Goal: Transaction & Acquisition: Purchase product/service

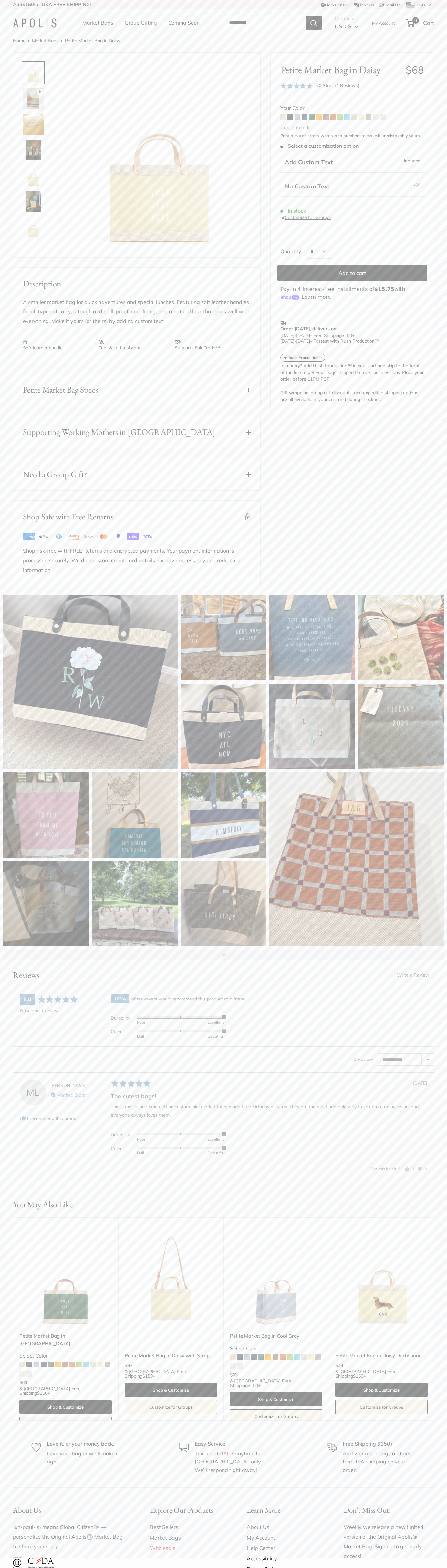
click at [352, 273] on button "Add to cart" at bounding box center [351, 273] width 149 height 15
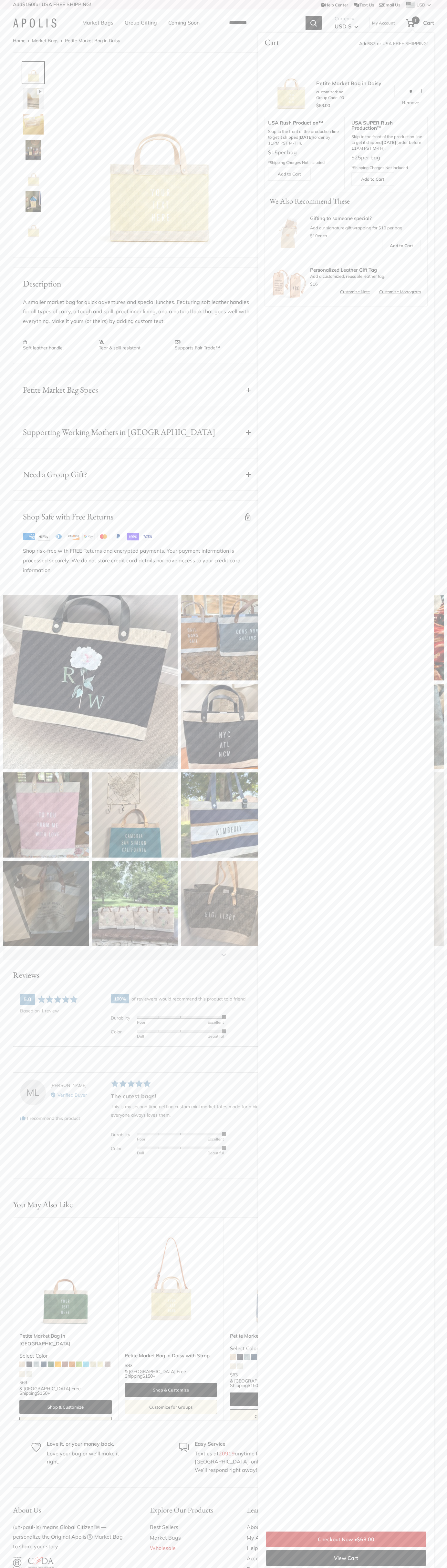
click at [104, 539] on icon at bounding box center [103, 537] width 2 height 4
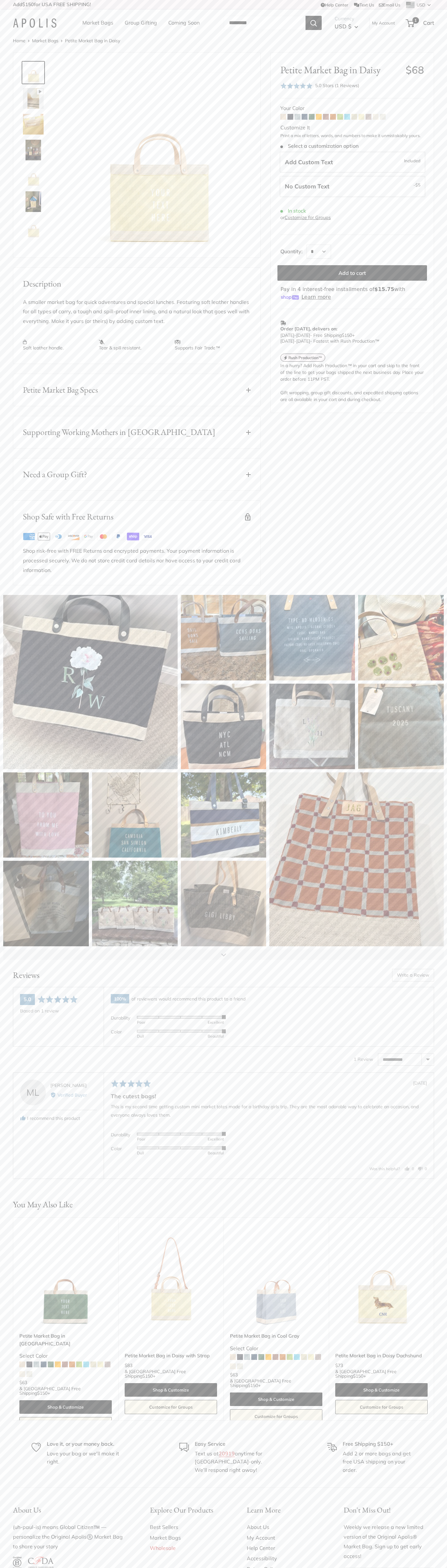
click at [420, 23] on div "1 Cart" at bounding box center [420, 23] width 28 height 10
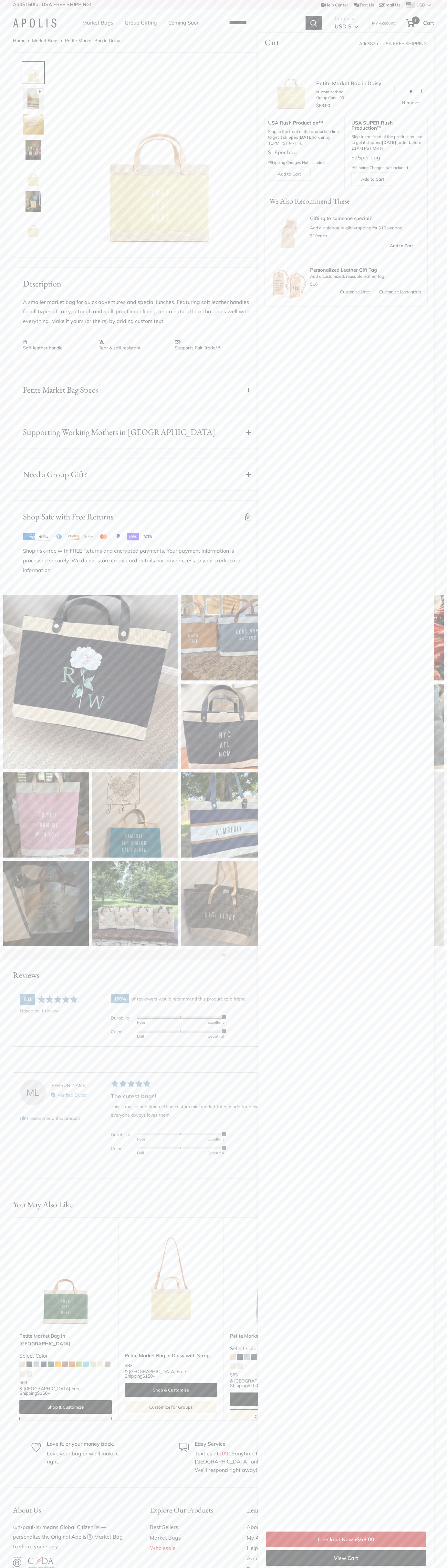
click at [104, 539] on icon at bounding box center [103, 537] width 2 height 4
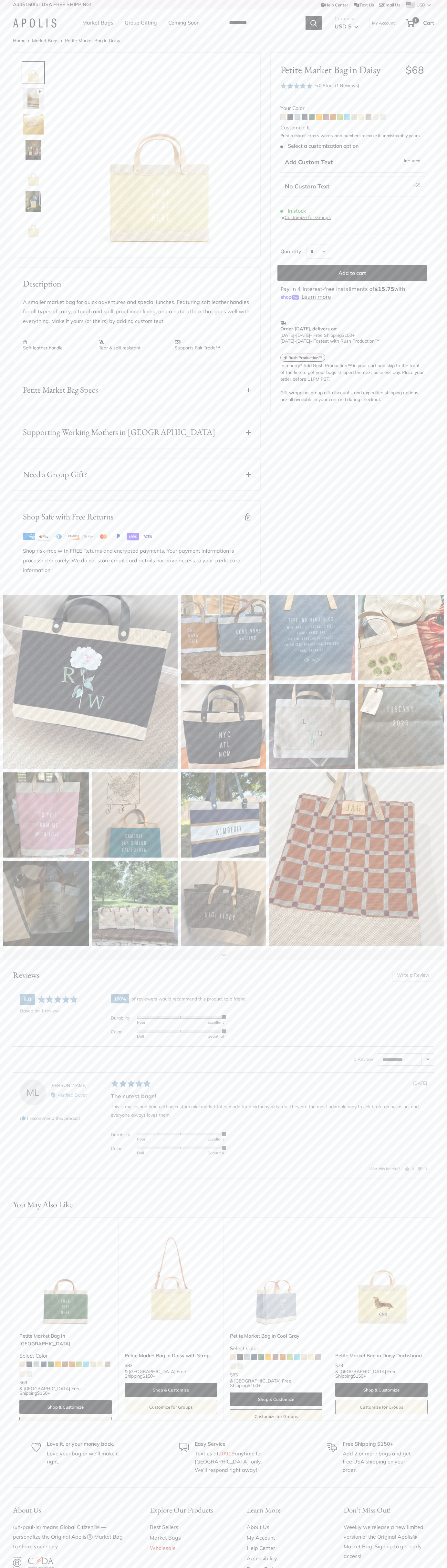
click at [434, 1321] on icon "Next" at bounding box center [434, 1319] width 4 height 4
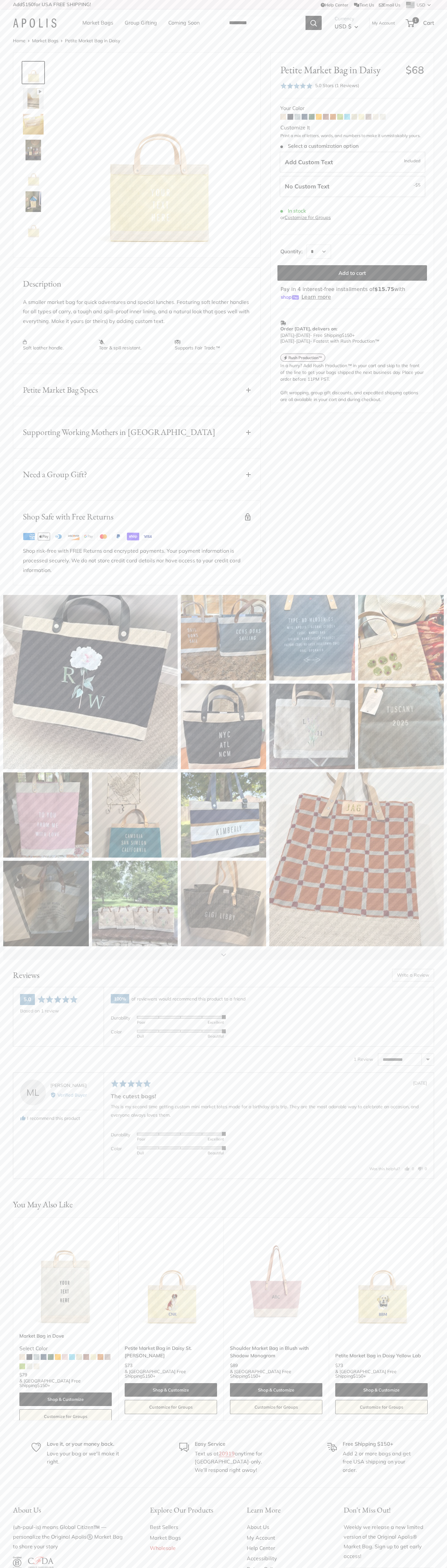
click at [104, 539] on icon at bounding box center [103, 537] width 2 height 4
click at [44, 538] on icon at bounding box center [43, 536] width 2 height 2
click at [104, 539] on icon at bounding box center [103, 537] width 2 height 4
click at [434, 1321] on icon "Next" at bounding box center [434, 1319] width 4 height 4
click at [104, 539] on icon at bounding box center [103, 537] width 2 height 4
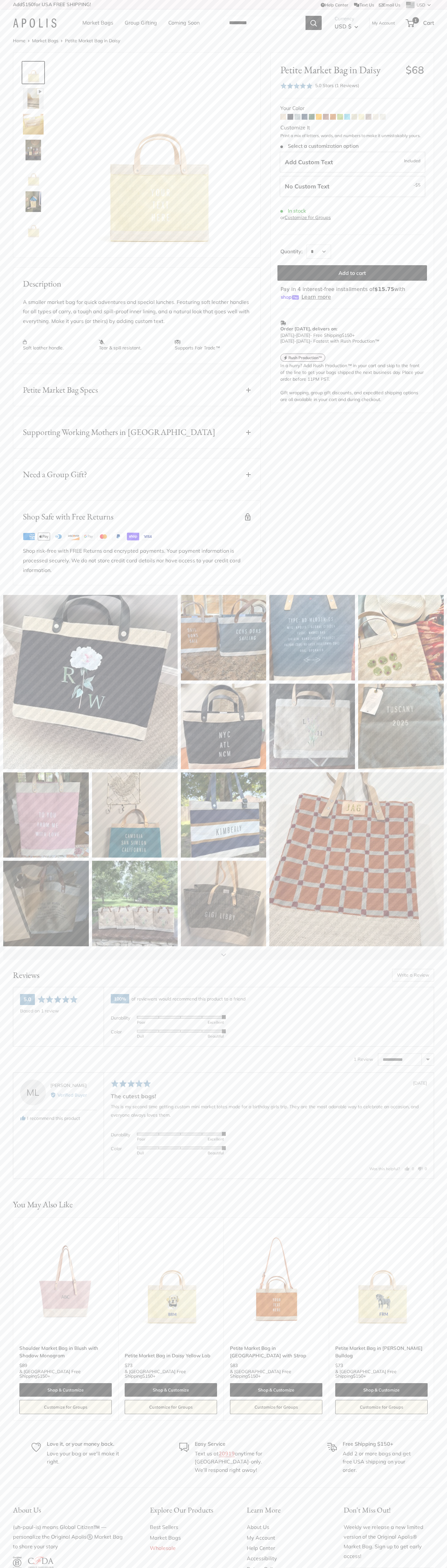
click at [194, 30] on li "Coming Soon" at bounding box center [183, 23] width 31 height 21
click at [447, 1567] on html "Add $150 for USA FREE SHIPPING! Help Center Text Us Email Us *** *** *** *** **…" at bounding box center [224, 836] width 447 height 1671
click at [182, 1567] on html "Add $150 for USA FREE SHIPPING! Help Center Text Us Email Us *** *** *** *** **…" at bounding box center [224, 836] width 447 height 1671
click at [23, 448] on button "Supporting Working Mothers in [GEOGRAPHIC_DATA]" at bounding box center [136, 432] width 247 height 32
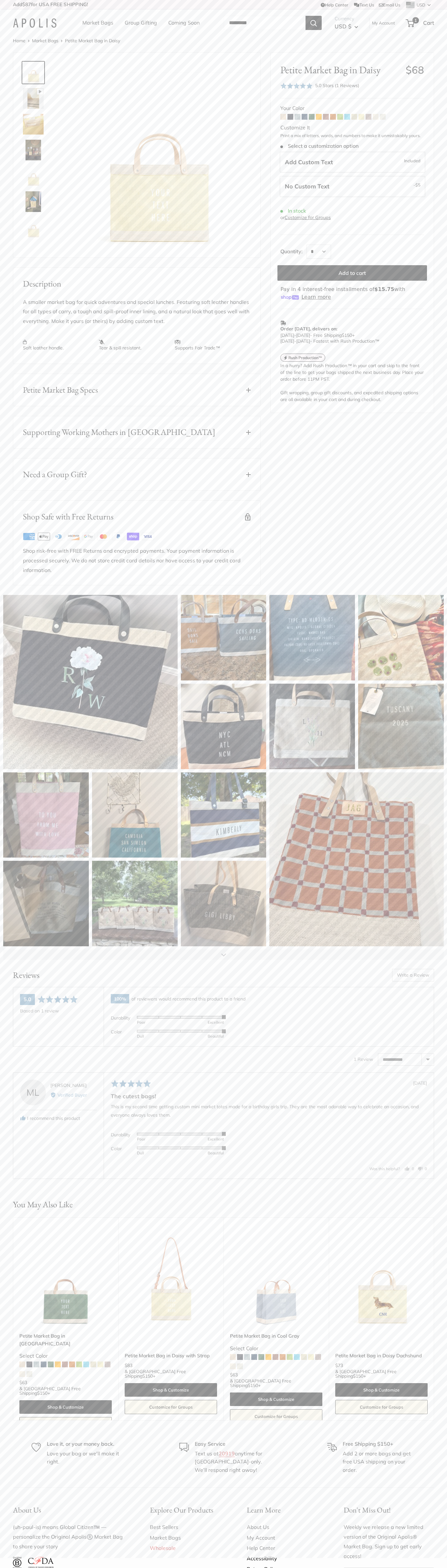
click at [104, 539] on icon at bounding box center [103, 537] width 2 height 4
click at [44, 538] on icon at bounding box center [43, 536] width 2 height 2
click at [104, 539] on icon at bounding box center [103, 537] width 2 height 4
click at [434, 1321] on icon "Next" at bounding box center [434, 1319] width 4 height 4
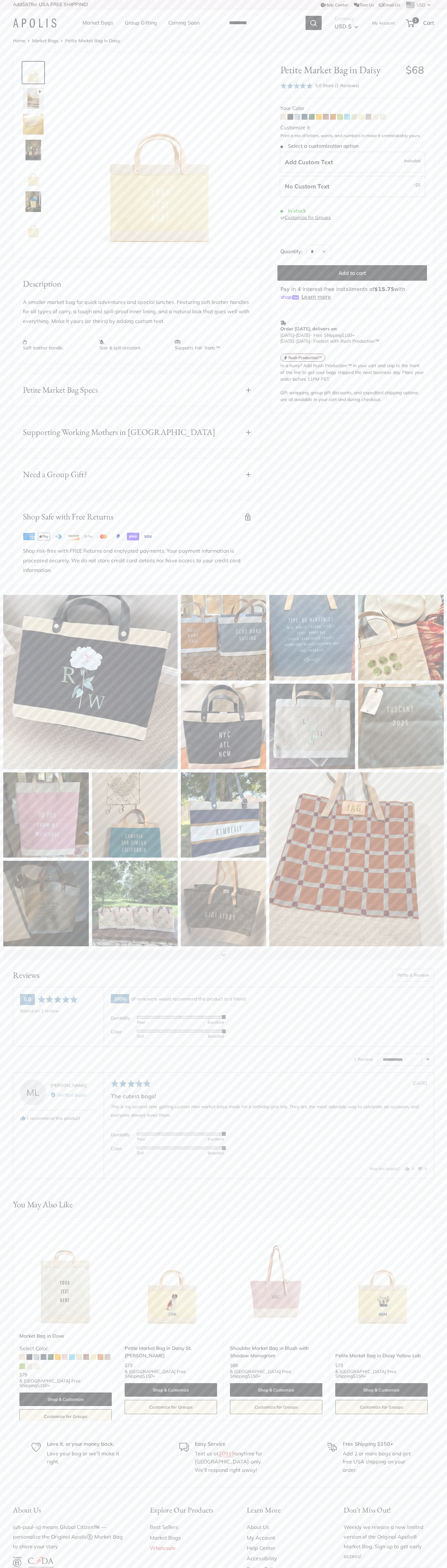
click at [104, 539] on icon at bounding box center [103, 537] width 2 height 4
click at [44, 538] on icon at bounding box center [43, 536] width 2 height 2
click at [104, 539] on icon at bounding box center [103, 537] width 2 height 4
click at [434, 1321] on icon "Next" at bounding box center [434, 1319] width 4 height 4
click at [104, 539] on icon at bounding box center [103, 537] width 2 height 4
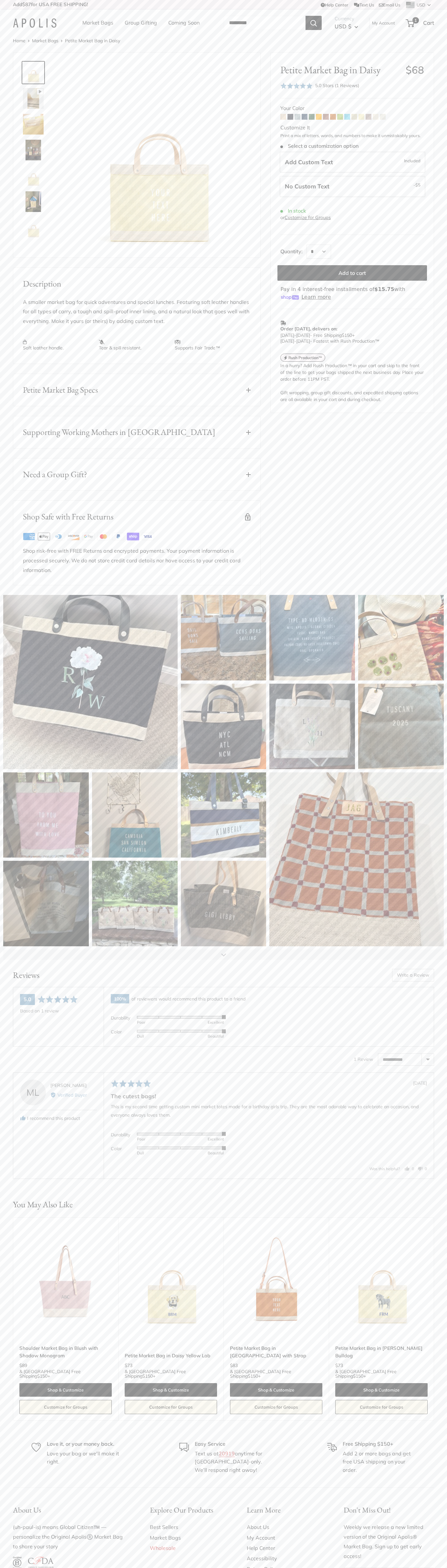
click at [71, 12] on header "Market Bags Group Gifting Coming Soon Need help? Text Us: 20919 hello@apolisglo…" at bounding box center [224, 23] width 447 height 27
click at [433, 228] on div "Petite Market Bag in Daisy $68 Rated 5.0 out of 5 5.0 Stars (1 Reviews) Click t…" at bounding box center [352, 233] width 163 height 360
click at [343, 1567] on html "Add $87 for USA FREE SHIPPING! Help Center Text Us Email Us *** *** *** *** ***…" at bounding box center [224, 836] width 447 height 1671
click at [13, 256] on div "Pause Play % buffered 00:00 Unmute Mute Exit fullscreen Enter fullscreen Play R…" at bounding box center [136, 155] width 247 height 205
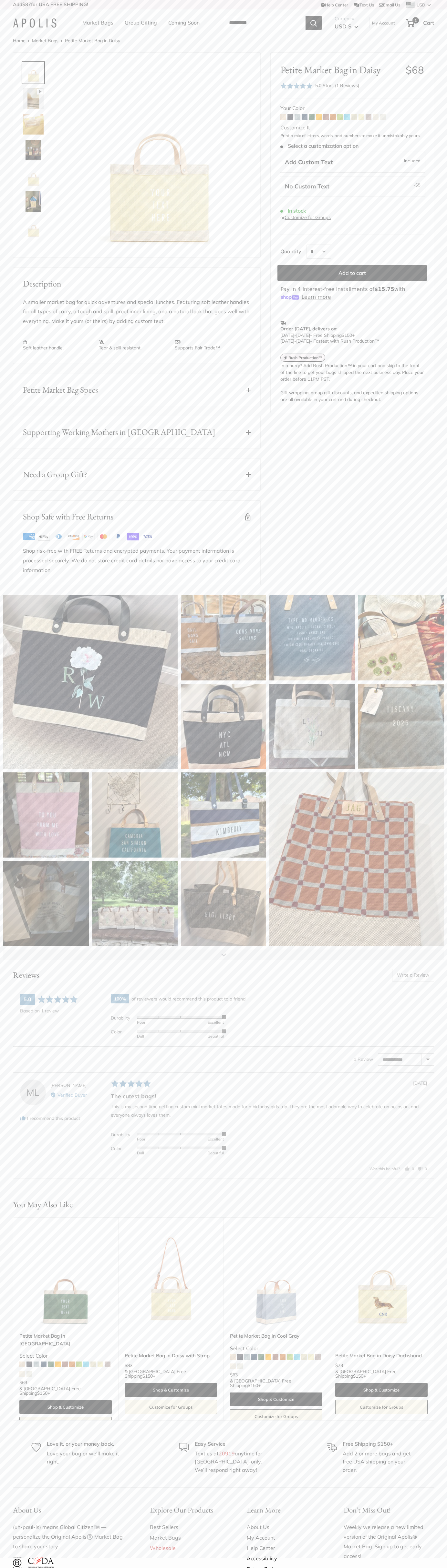
click at [104, 539] on icon at bounding box center [103, 537] width 2 height 4
click at [434, 1321] on icon "Next" at bounding box center [434, 1319] width 4 height 4
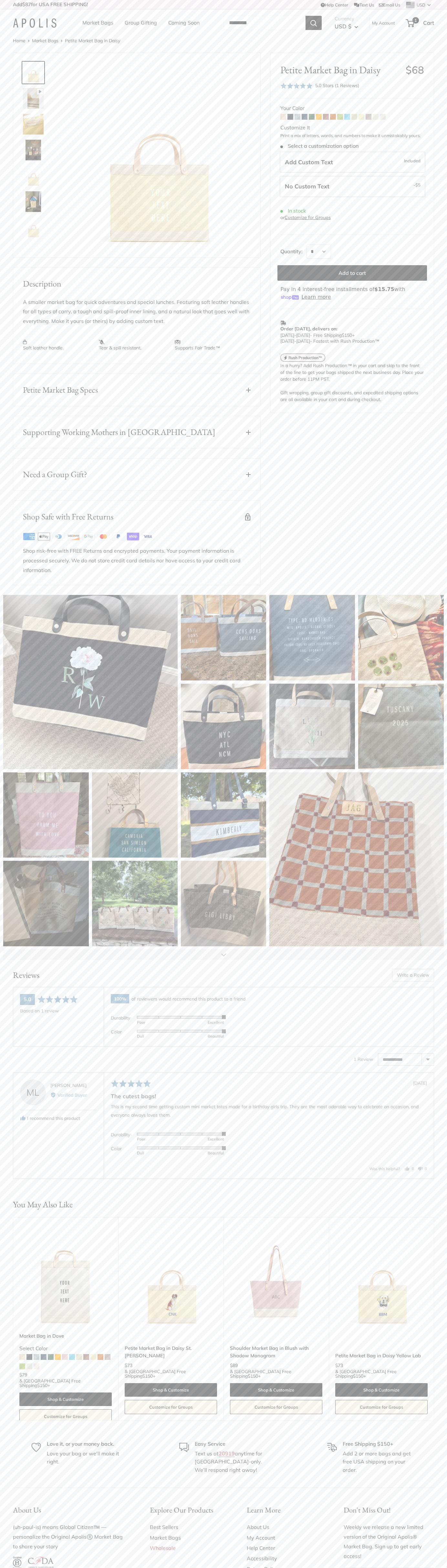
click at [434, 1321] on icon "Next" at bounding box center [434, 1319] width 4 height 4
click at [104, 539] on icon at bounding box center [103, 537] width 2 height 4
click at [79, 13] on div "Market Bags Group Gifting Coming Soon" at bounding box center [146, 23] width 154 height 21
click at [33, 1567] on html "Add $87 for USA FREE SHIPPING! Help Center Text Us Email Us *** *** *** *** ***…" at bounding box center [224, 836] width 447 height 1671
click at [9, 345] on div "Home Market Bags Petite Market Bag in Daisy Pause Play % buffered 00:00 Unmute …" at bounding box center [224, 311] width 447 height 549
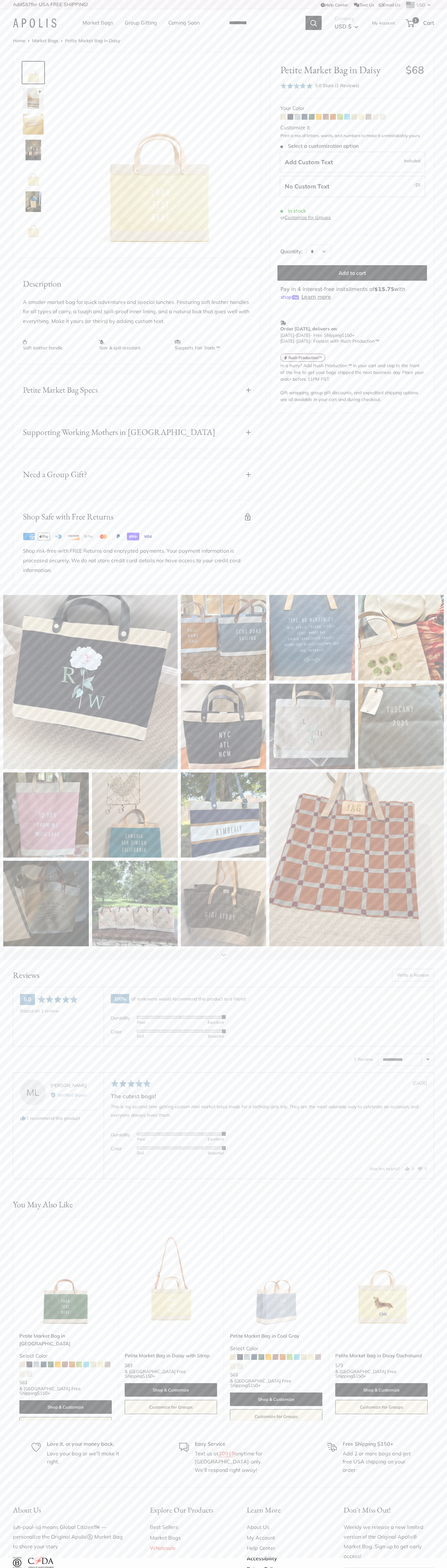
click at [104, 539] on icon at bounding box center [103, 537] width 2 height 4
click at [44, 538] on icon at bounding box center [43, 536] width 2 height 2
click at [104, 539] on icon at bounding box center [103, 537] width 2 height 4
click at [434, 1321] on icon "Next" at bounding box center [434, 1319] width 4 height 4
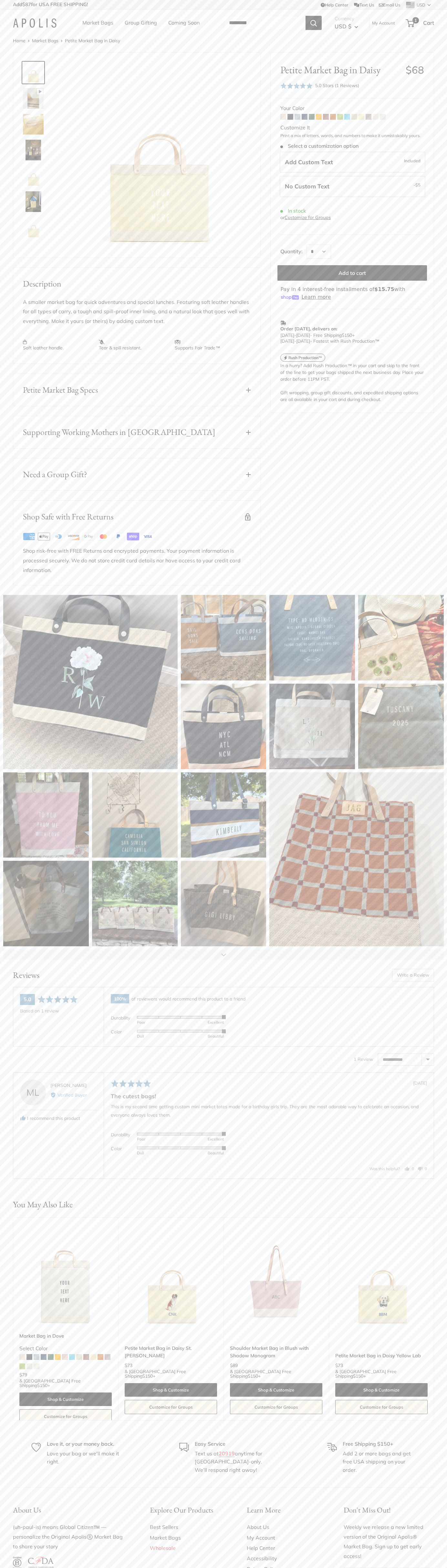
click at [104, 539] on icon at bounding box center [103, 537] width 2 height 4
